Goal: Task Accomplishment & Management: Manage account settings

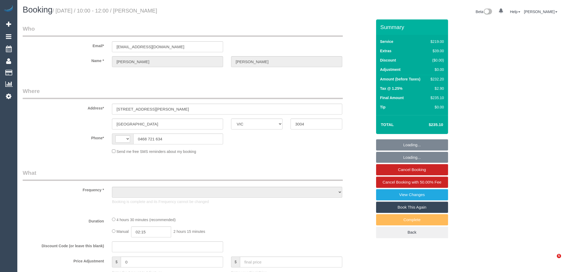
select select "VIC"
select select "string:stripe-pm_1O4YR42GScqysDRV1yGLRzFb"
select select "string:AU"
select select "object:4358"
select select "number:27"
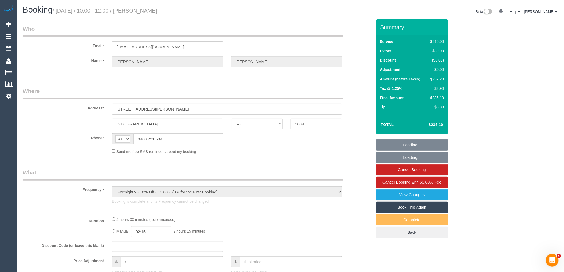
select select "number:14"
select select "number:20"
select select "number:22"
select select "number:35"
select select "number:12"
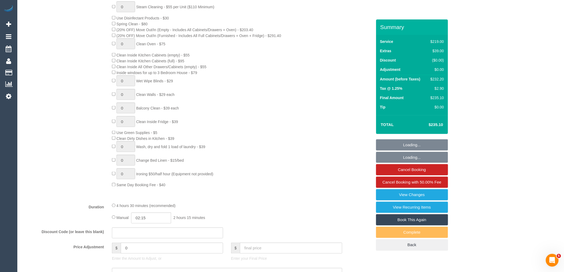
select select "object:5012"
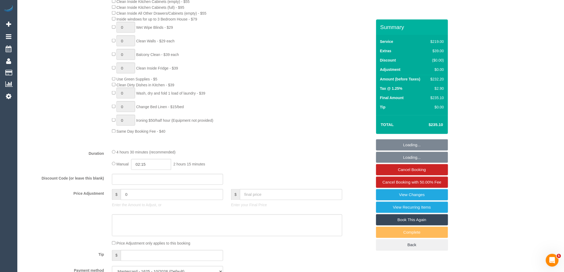
scroll to position [326, 0]
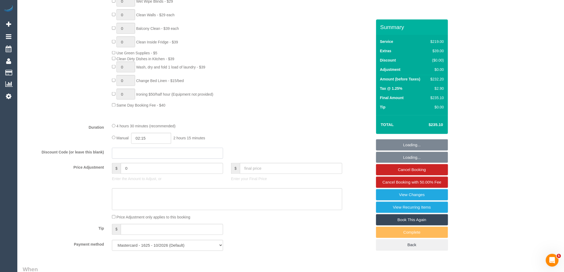
click at [161, 159] on input "text" at bounding box center [167, 153] width 111 height 11
click at [155, 171] on input "0" at bounding box center [172, 168] width 102 height 11
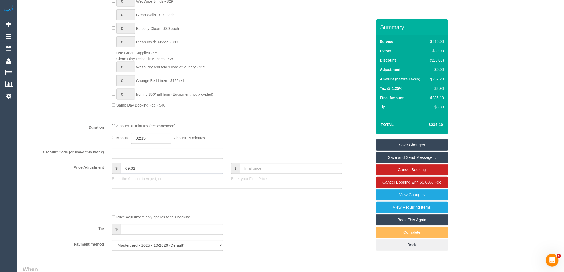
type input "09.32"
click at [155, 199] on textarea at bounding box center [227, 199] width 230 height 22
type textarea "$"
type input "9.32"
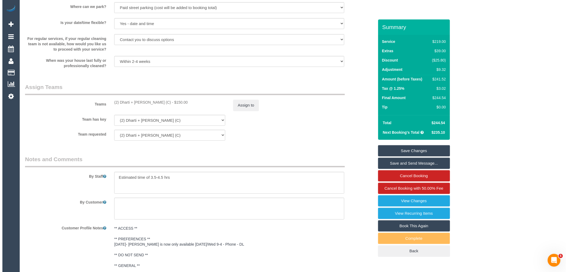
scroll to position [829, 0]
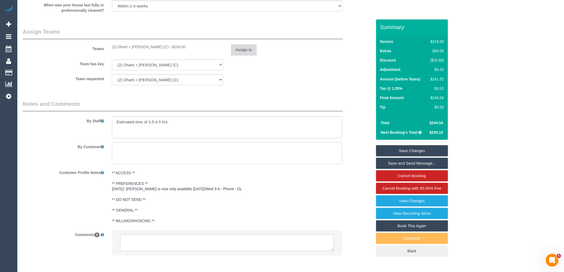
type textarea "$9.32 parking VC"
click at [244, 53] on button "Assign to" at bounding box center [244, 49] width 26 height 11
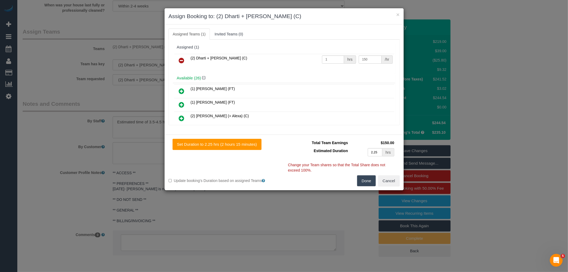
click at [382, 60] on div "/hr" at bounding box center [387, 59] width 11 height 8
click at [371, 58] on input "150" at bounding box center [370, 59] width 23 height 8
type input "159.32"
click at [367, 181] on button "Done" at bounding box center [366, 180] width 19 height 11
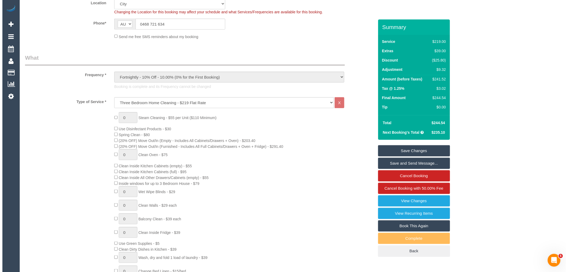
scroll to position [0, 0]
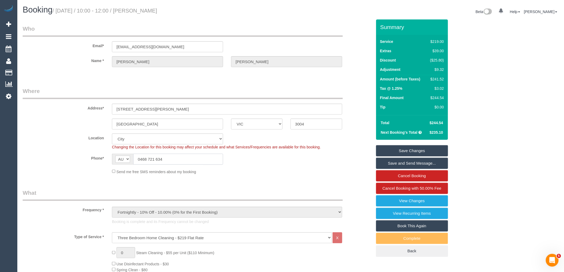
drag, startPoint x: 165, startPoint y: 163, endPoint x: 117, endPoint y: 158, distance: 48.2
click at [117, 158] on div "AF AL DZ AD AO AI AQ AG AR AM AW AU AT AZ BS BH BD BB BY BE BZ BJ BM BT BO BA B…" at bounding box center [167, 159] width 111 height 11
drag, startPoint x: 147, startPoint y: 182, endPoint x: 147, endPoint y: 177, distance: 5.3
drag, startPoint x: 168, startPoint y: 163, endPoint x: 15, endPoint y: 153, distance: 153.1
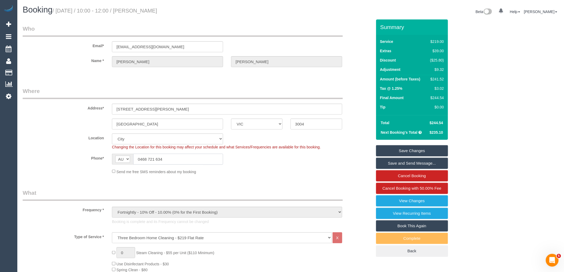
click at [122, 159] on div "AF AL DZ AD AO AI AQ AG AR AM AW AU AT AZ BS BH BD BB BY BE BZ BJ BM BT BO BA B…" at bounding box center [167, 159] width 111 height 11
click at [438, 151] on link "Save Changes" at bounding box center [412, 150] width 72 height 11
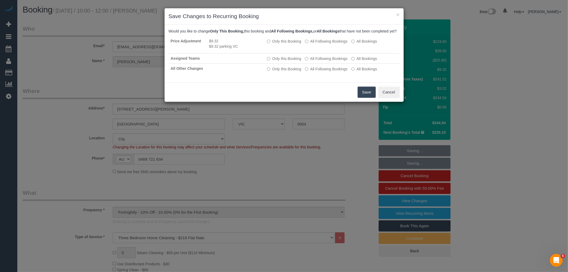
click at [376, 95] on div "Save Cancel" at bounding box center [284, 91] width 239 height 19
click at [363, 95] on button "Save" at bounding box center [367, 92] width 18 height 11
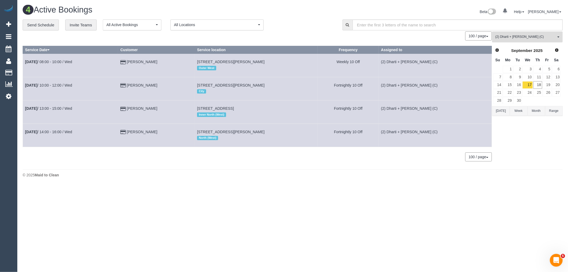
click at [529, 33] on button "(2) Dharti + [PERSON_NAME] (C) All Teams" at bounding box center [528, 36] width 71 height 11
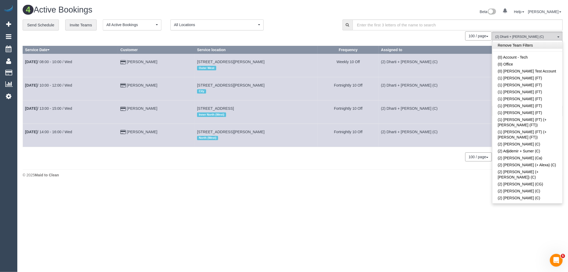
click at [537, 45] on link "Remove Team Filters" at bounding box center [528, 45] width 70 height 7
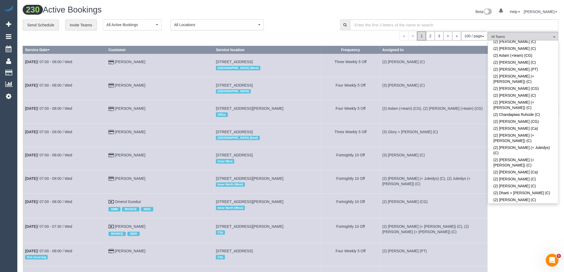
scroll to position [295, 0]
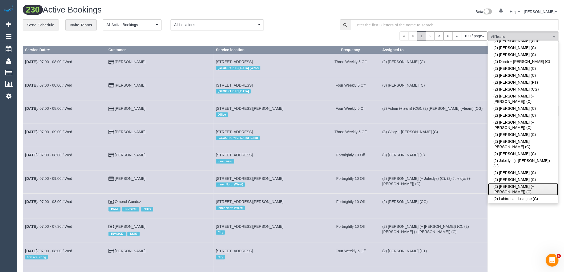
click at [520, 183] on link "(2) [PERSON_NAME] (+ [PERSON_NAME]) (C)" at bounding box center [523, 189] width 70 height 12
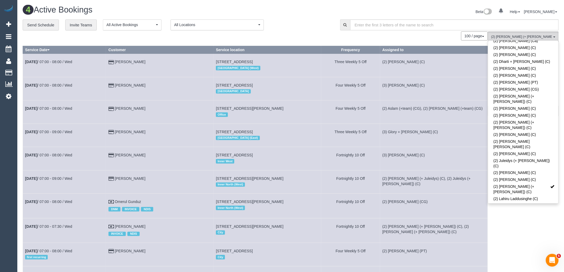
click at [311, 29] on div "**********" at bounding box center [177, 24] width 309 height 11
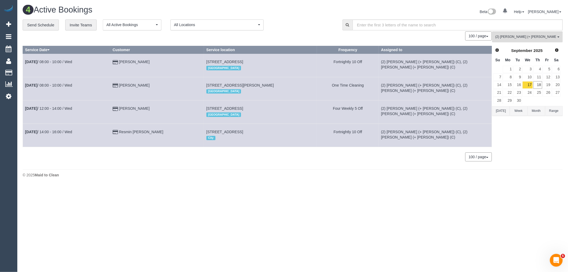
click at [504, 111] on button "[DATE]" at bounding box center [502, 111] width 18 height 10
click at [530, 87] on link "17" at bounding box center [528, 84] width 10 height 7
click at [63, 132] on link "[DATE] 14:00 - 16:00 / Wed" at bounding box center [48, 132] width 47 height 4
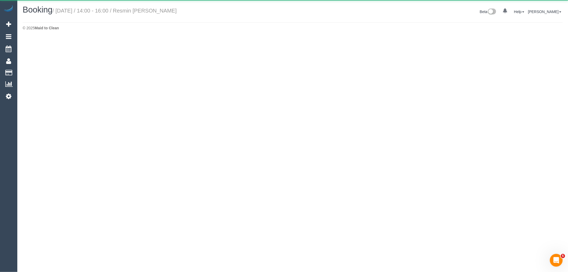
select select "VIC"
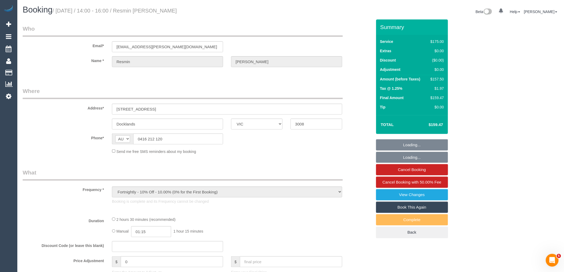
select select "object:10003"
select select "string:stripe-pm_1RoaqC2GScqysDRVyuhixY44"
select select "150"
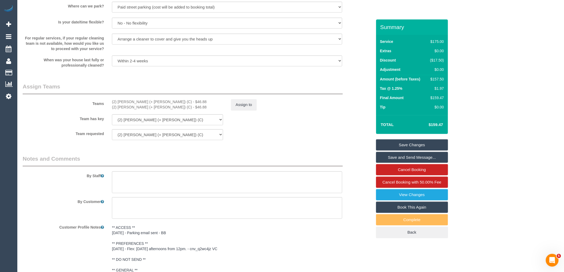
scroll to position [800, 0]
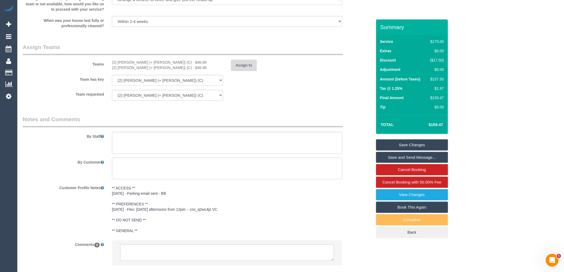
click at [246, 70] on button "Assign to" at bounding box center [244, 65] width 26 height 11
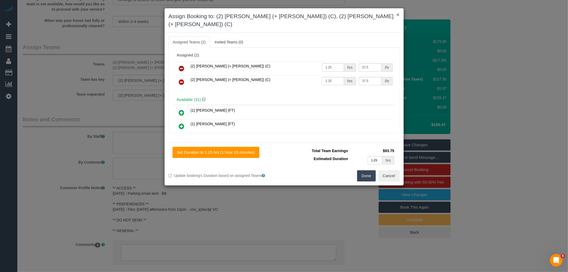
click at [399, 16] on button "×" at bounding box center [398, 15] width 3 height 6
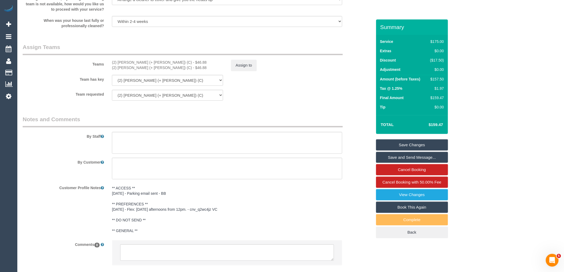
click at [286, 86] on div "Team has key (2) [PERSON_NAME] (+ [PERSON_NAME]) (C) (2) [PERSON_NAME] (+ [PERS…" at bounding box center [197, 80] width 357 height 11
click at [238, 71] on button "Assign to" at bounding box center [244, 65] width 26 height 11
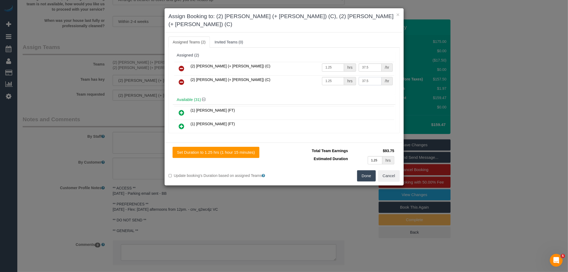
drag, startPoint x: 363, startPoint y: 72, endPoint x: 331, endPoint y: 72, distance: 32.0
click at [331, 75] on tr "(2) [PERSON_NAME] (+ [PERSON_NAME]) (C) 1.25 hrs 37.5 /hr" at bounding box center [284, 82] width 220 height 14
type input "53.64"
click at [331, 77] on input "1.25" at bounding box center [333, 81] width 22 height 8
type input "1"
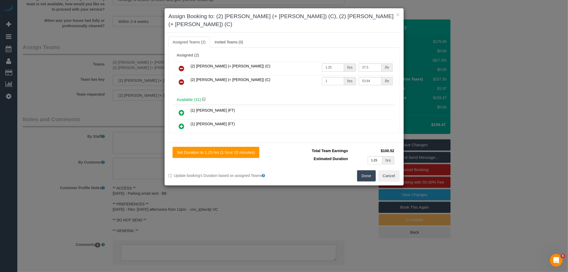
click at [362, 170] on button "Done" at bounding box center [366, 175] width 19 height 11
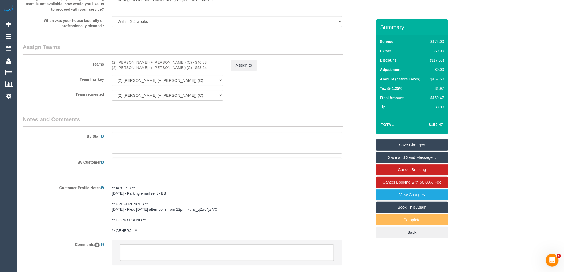
click at [409, 143] on link "Save Changes" at bounding box center [412, 144] width 72 height 11
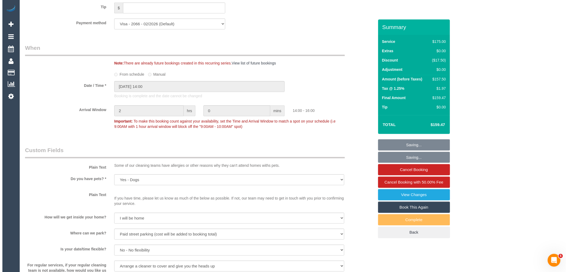
scroll to position [385, 0]
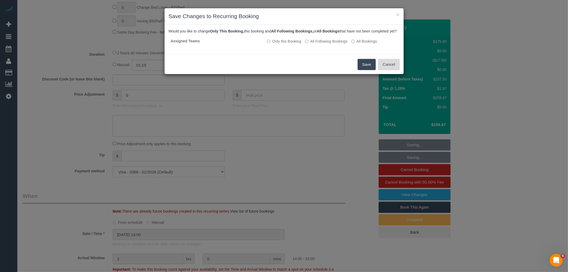
click at [392, 68] on button "Cancel" at bounding box center [389, 64] width 22 height 11
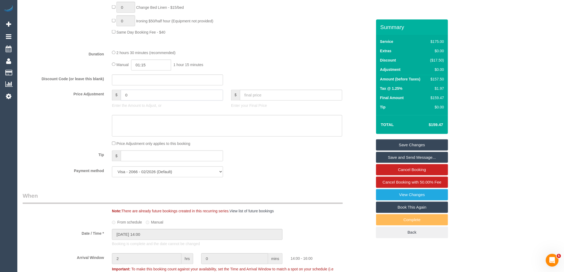
click at [139, 99] on input "0" at bounding box center [172, 95] width 102 height 11
type input "06.74"
click at [129, 128] on textarea at bounding box center [227, 126] width 230 height 22
type textarea "$pa"
type input "6.74"
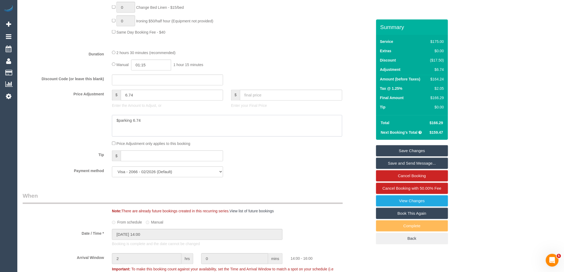
click at [119, 123] on textarea at bounding box center [227, 126] width 230 height 22
click at [161, 126] on textarea at bounding box center [227, 126] width 230 height 22
type textarea "parking $6.74 - VC"
click at [427, 151] on link "Save Changes" at bounding box center [412, 150] width 72 height 11
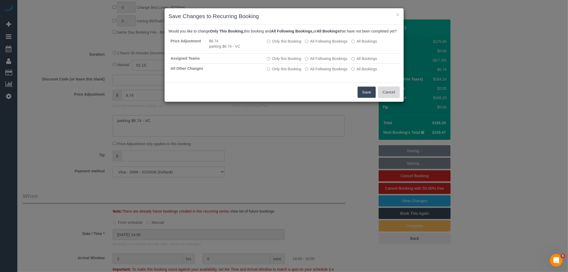
click at [392, 95] on button "Cancel" at bounding box center [389, 92] width 22 height 11
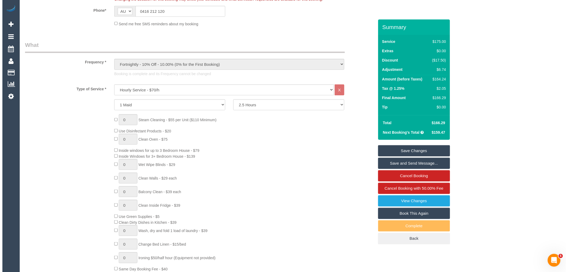
scroll to position [0, 0]
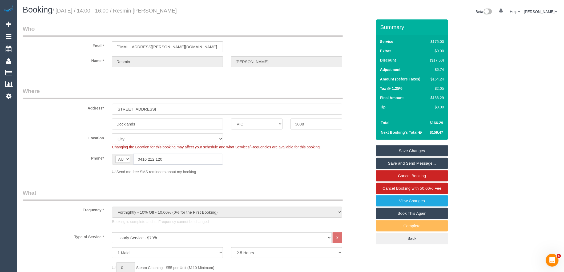
drag, startPoint x: 174, startPoint y: 155, endPoint x: 123, endPoint y: 155, distance: 51.7
click at [124, 155] on div "AF AL DZ AD AO AI AQ AG AR AM AW AU AT AZ BS BH BD BB BY BE BZ BJ BM BT BO BA B…" at bounding box center [167, 159] width 111 height 11
click at [422, 203] on link "View Changes" at bounding box center [412, 200] width 72 height 11
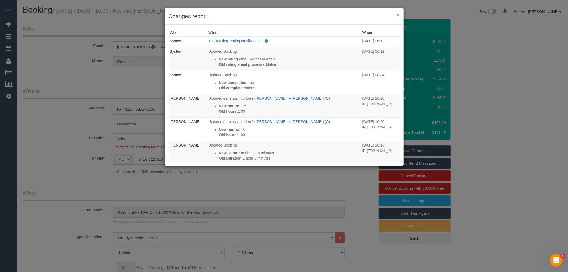
click at [398, 14] on button "×" at bounding box center [398, 15] width 3 height 6
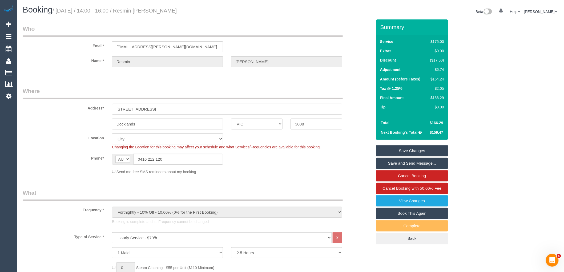
click at [422, 150] on link "Save Changes" at bounding box center [412, 150] width 72 height 11
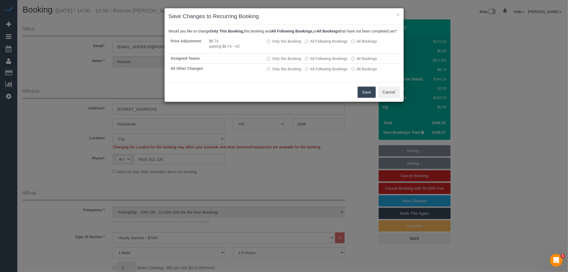
click at [365, 98] on button "Save" at bounding box center [367, 92] width 18 height 11
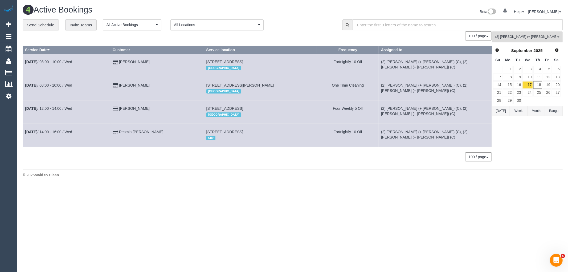
click at [519, 42] on button "(2) [PERSON_NAME] (+ [PERSON_NAME]) (C) All Teams" at bounding box center [528, 36] width 71 height 11
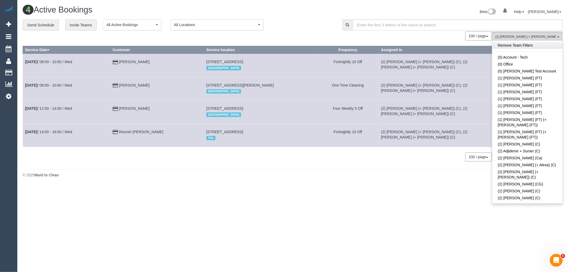
click at [535, 44] on link "Remove Team Filters" at bounding box center [528, 45] width 70 height 7
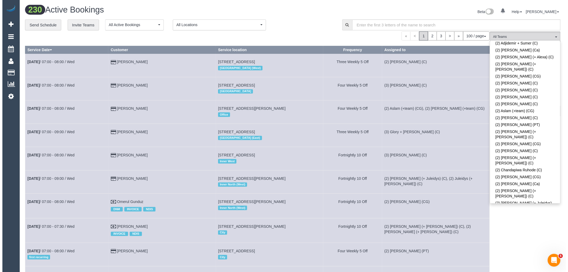
scroll to position [729, 0]
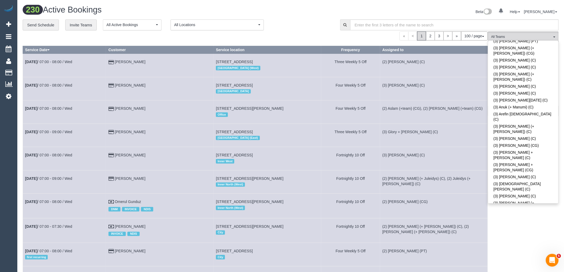
click at [520, 264] on link "(3) [PERSON_NAME] (C)" at bounding box center [523, 267] width 70 height 7
click at [299, 15] on div "Beta 0 Your Notifications You have 0 alerts Help Help Docs Take a Tour Contact …" at bounding box center [427, 12] width 272 height 14
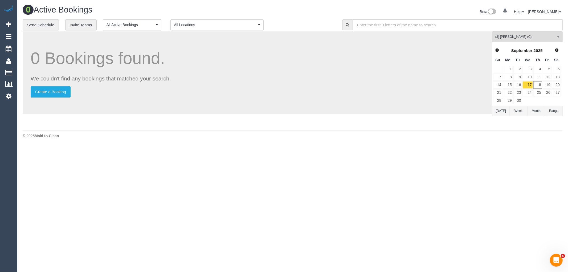
click at [498, 112] on button "[DATE]" at bounding box center [502, 111] width 18 height 10
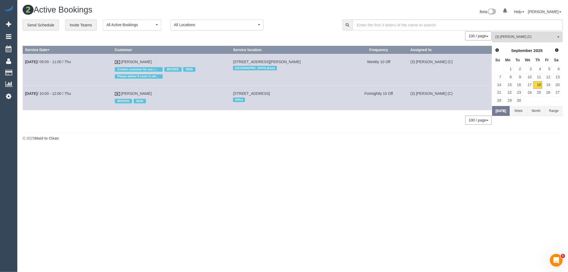
drag, startPoint x: 338, startPoint y: 62, endPoint x: 245, endPoint y: 61, distance: 93.3
click at [245, 61] on td "[STREET_ADDRESS][PERSON_NAME] [GEOGRAPHIC_DATA] (East)" at bounding box center [290, 70] width 119 height 32
copy span "[STREET_ADDRESS][PERSON_NAME]"
drag, startPoint x: 308, startPoint y: 95, endPoint x: 245, endPoint y: 94, distance: 62.9
click at [245, 94] on td "[STREET_ADDRESS] Office" at bounding box center [290, 98] width 119 height 25
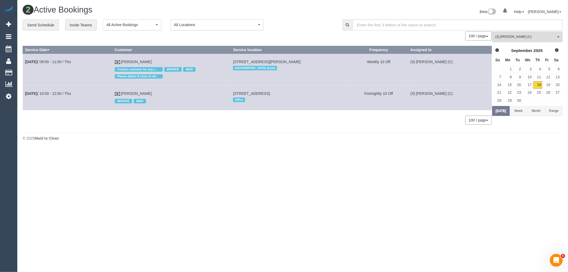
copy span "[STREET_ADDRESS]"
